Goal: Information Seeking & Learning: Learn about a topic

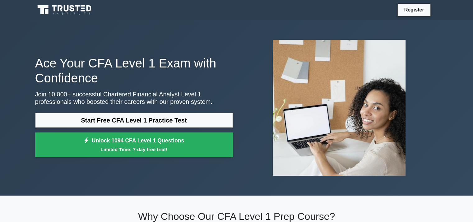
click at [203, 117] on link "Start Free CFA Level 1 Practice Test" at bounding box center [134, 120] width 198 height 15
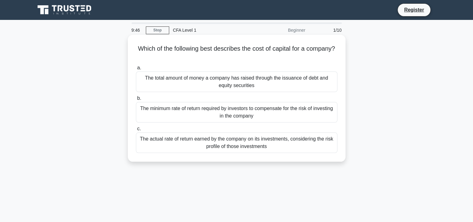
click at [284, 86] on div "The total amount of money a company has raised through the issuance of debt and…" at bounding box center [237, 82] width 202 height 21
click at [136, 70] on input "a. The total amount of money a company has raised through the issuance of debt …" at bounding box center [136, 68] width 0 height 4
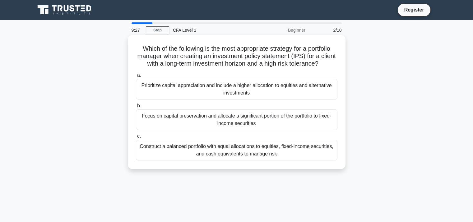
click at [281, 100] on div "Prioritize capital appreciation and include a higher allocation to equities and…" at bounding box center [237, 89] width 202 height 21
click at [136, 77] on input "a. Prioritize capital appreciation and include a higher allocation to equities …" at bounding box center [136, 75] width 0 height 4
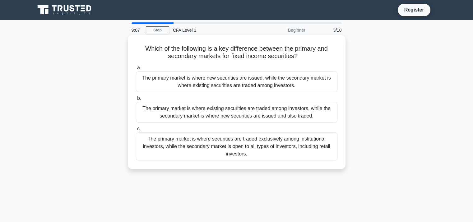
click at [281, 154] on div "The primary market is where securities are traded exclusively among institution…" at bounding box center [237, 146] width 202 height 28
click at [136, 131] on input "c. The primary market is where securities are traded exclusively among institut…" at bounding box center [136, 129] width 0 height 4
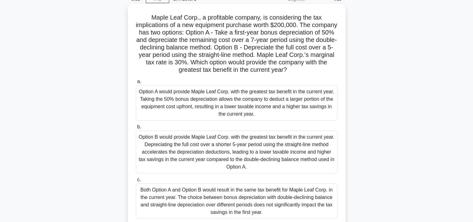
scroll to position [93, 0]
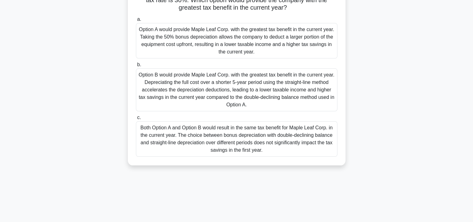
click at [270, 99] on div "Option B would provide Maple Leaf Corp. with the greatest tax benefit in the cu…" at bounding box center [237, 89] width 202 height 43
click at [136, 67] on input "b. Option B would provide Maple Leaf Corp. with the greatest tax benefit in the…" at bounding box center [136, 65] width 0 height 4
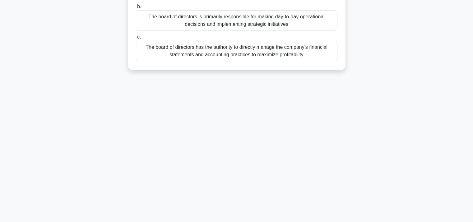
scroll to position [0, 0]
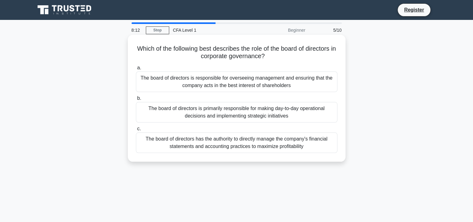
click at [297, 80] on div "The board of directors is responsible for overseeing management and ensuring th…" at bounding box center [237, 82] width 202 height 21
click at [136, 70] on input "a. The board of directors is responsible for overseeing management and ensuring…" at bounding box center [136, 68] width 0 height 4
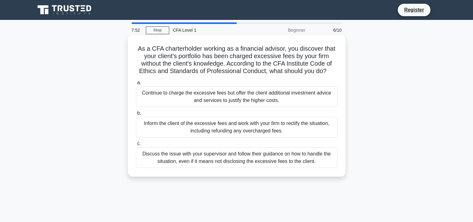
click at [275, 127] on div "Inform the client of the excessive fees and work with your firm to rectify the …" at bounding box center [237, 127] width 202 height 21
click at [136, 115] on input "b. Inform the client of the excessive fees and work with your firm to rectify t…" at bounding box center [136, 113] width 0 height 4
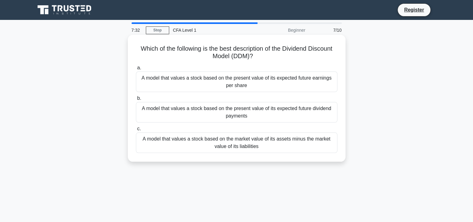
click at [271, 114] on div "A model that values a stock based on the present value of its expected future d…" at bounding box center [237, 112] width 202 height 21
click at [136, 100] on input "b. A model that values a stock based on the present value of its expected futur…" at bounding box center [136, 98] width 0 height 4
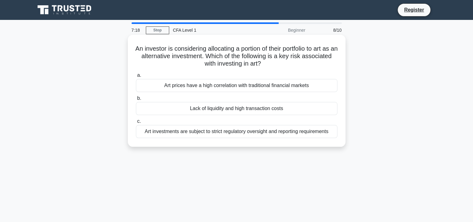
click at [297, 109] on div "Lack of liquidity and high transaction costs" at bounding box center [237, 108] width 202 height 13
click at [136, 100] on input "b. Lack of liquidity and high transaction costs" at bounding box center [136, 98] width 0 height 4
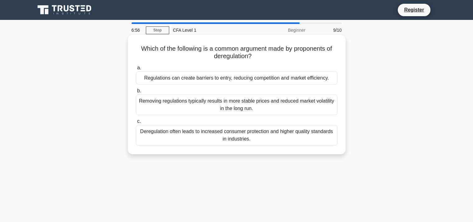
click at [276, 73] on div "Regulations can create barriers to entry, reducing competition and market effic…" at bounding box center [237, 78] width 202 height 13
click at [136, 70] on input "a. Regulations can create barriers to entry, reducing competition and market ef…" at bounding box center [136, 68] width 0 height 4
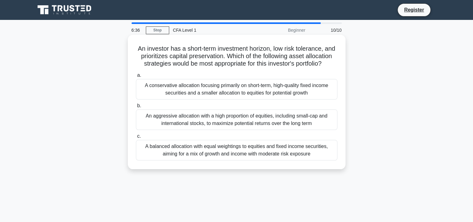
click at [261, 100] on div "A conservative allocation focusing primarily on short-term, high-quality fixed …" at bounding box center [237, 89] width 202 height 21
click at [136, 77] on input "a. A conservative allocation focusing primarily on short-term, high-quality fix…" at bounding box center [136, 75] width 0 height 4
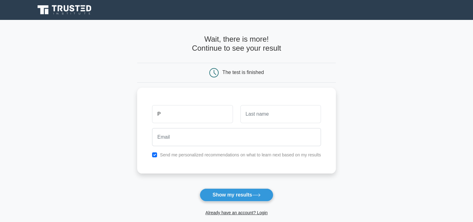
type input "P"
type input "K"
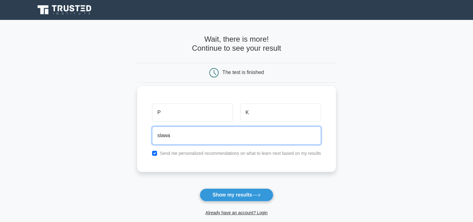
type input "slawakiro@gmail.com"
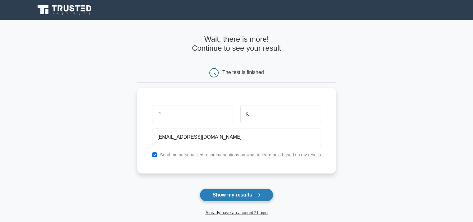
click at [256, 197] on button "Show my results" at bounding box center [236, 194] width 73 height 13
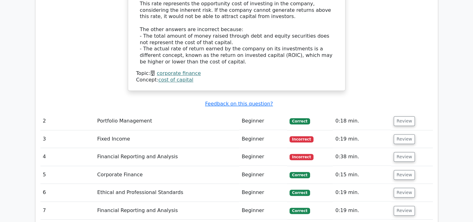
scroll to position [746, 0]
